Goal: Task Accomplishment & Management: Manage account settings

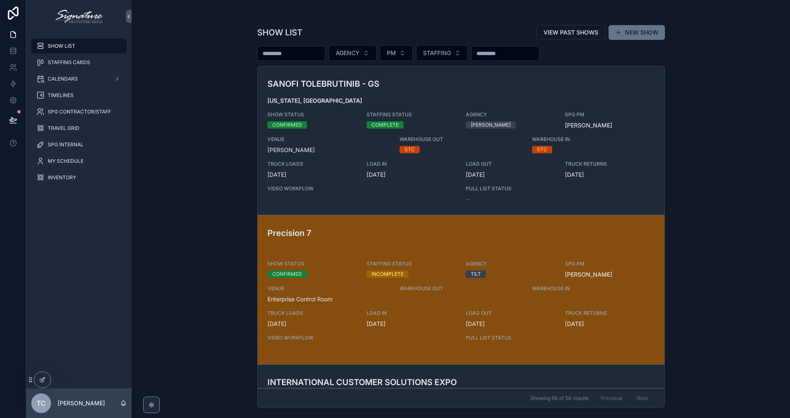
click at [364, 271] on div "Precision 7 -- SHOW STATUS CONFIRMED STAFFING STATUS INCOMPLETE AGENCY TILT SPG…" at bounding box center [460, 290] width 387 height 126
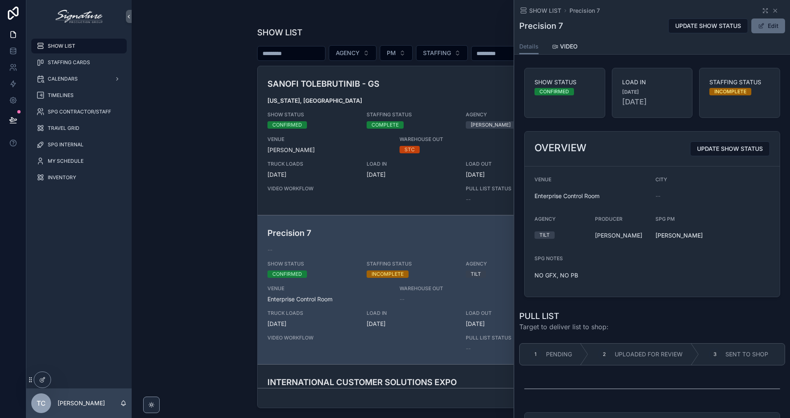
click at [764, 30] on button "Edit" at bounding box center [768, 26] width 34 height 15
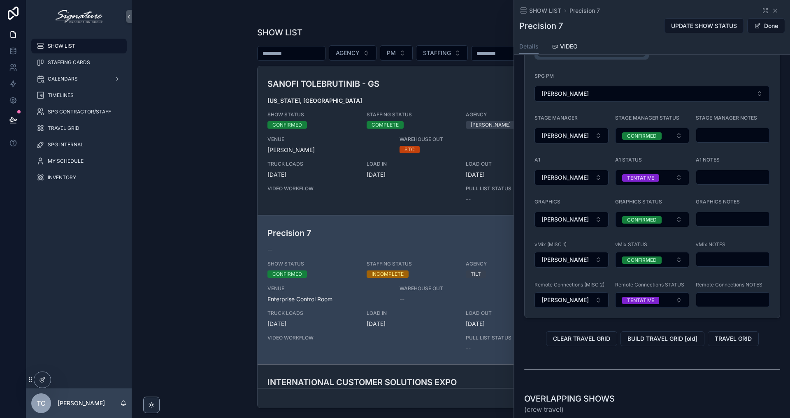
scroll to position [865, 0]
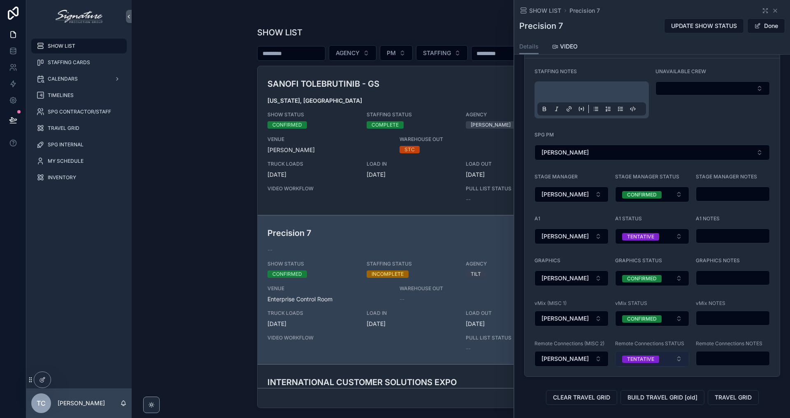
click at [645, 354] on button "TENTATIVE" at bounding box center [652, 359] width 74 height 16
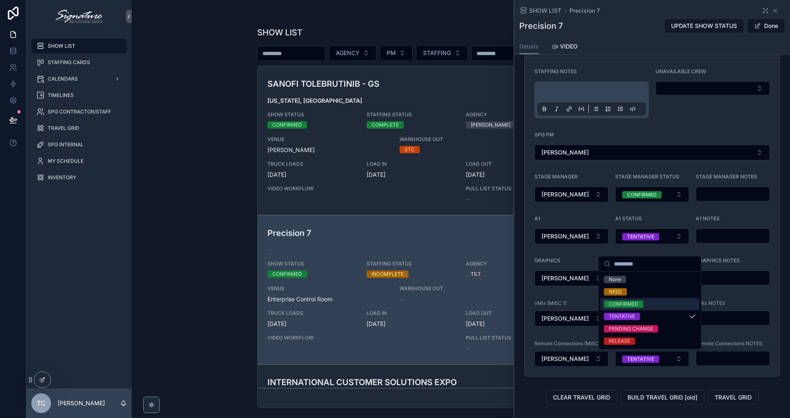
click at [635, 304] on div "CONFIRMED" at bounding box center [624, 304] width 30 height 7
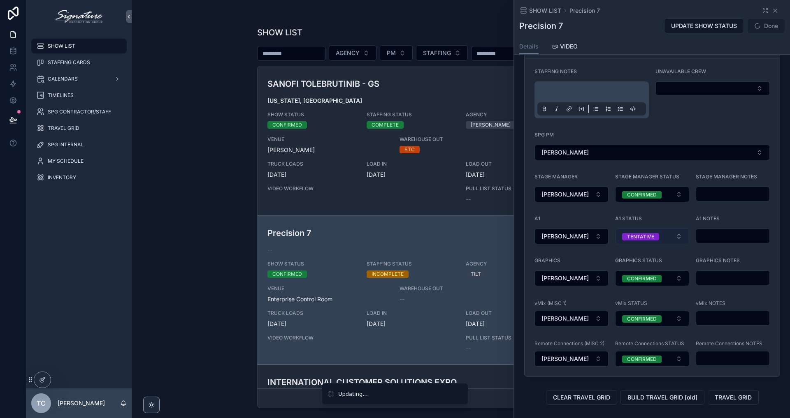
click at [663, 239] on button "TENTATIVE" at bounding box center [652, 237] width 74 height 16
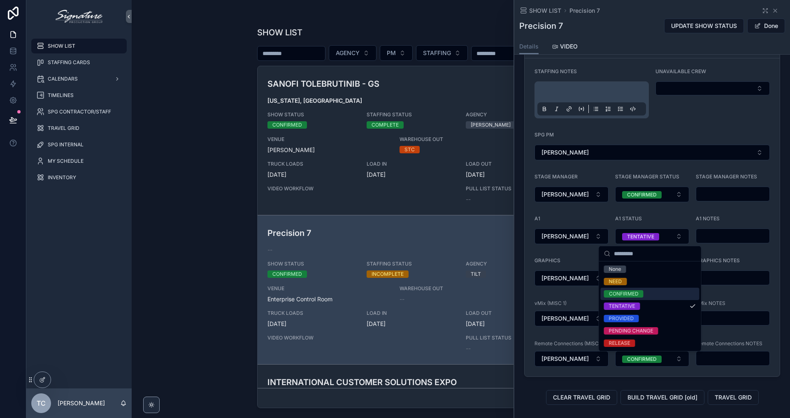
click at [650, 297] on div "CONFIRMED" at bounding box center [650, 294] width 99 height 12
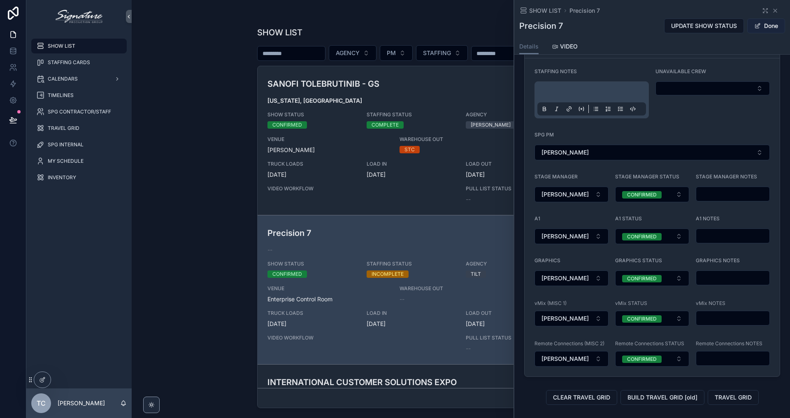
click at [768, 24] on button "Done" at bounding box center [766, 26] width 38 height 15
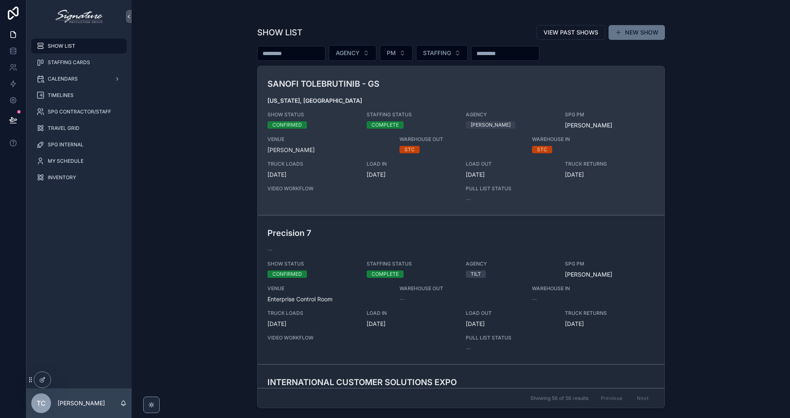
click at [355, 172] on span "[DATE]" at bounding box center [311, 175] width 89 height 8
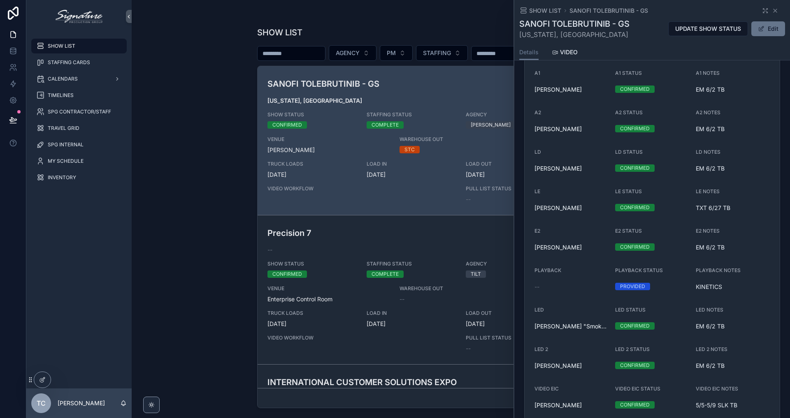
scroll to position [1673, 0]
